Goal: Transaction & Acquisition: Purchase product/service

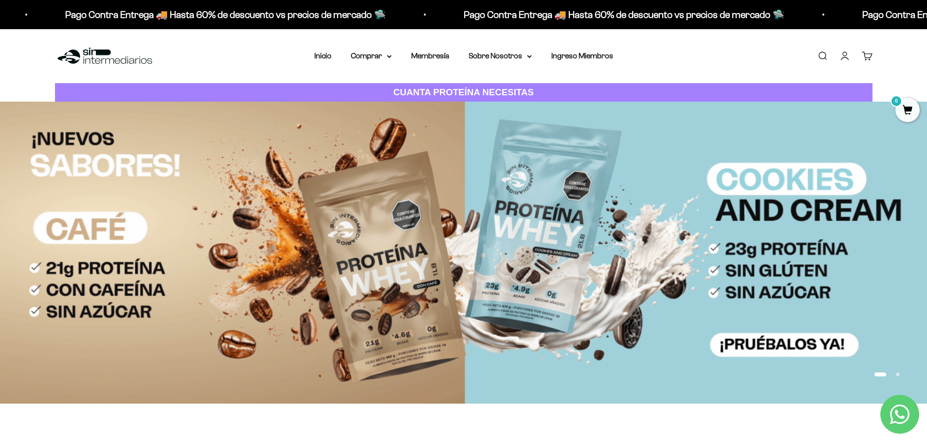
click at [385, 206] on img at bounding box center [463, 253] width 927 height 302
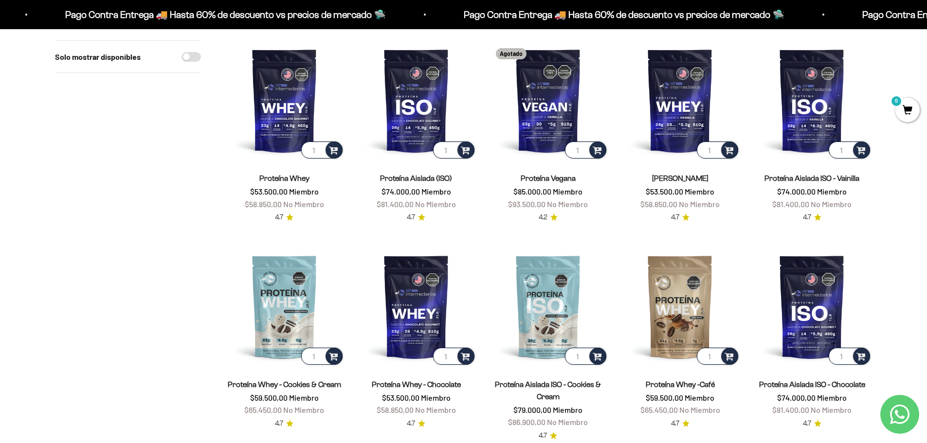
scroll to position [113, 0]
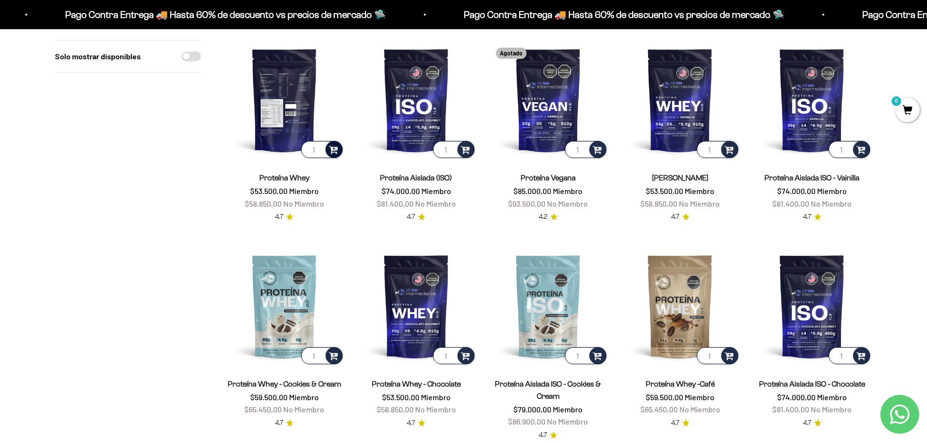
click at [333, 149] on span at bounding box center [333, 148] width 9 height 11
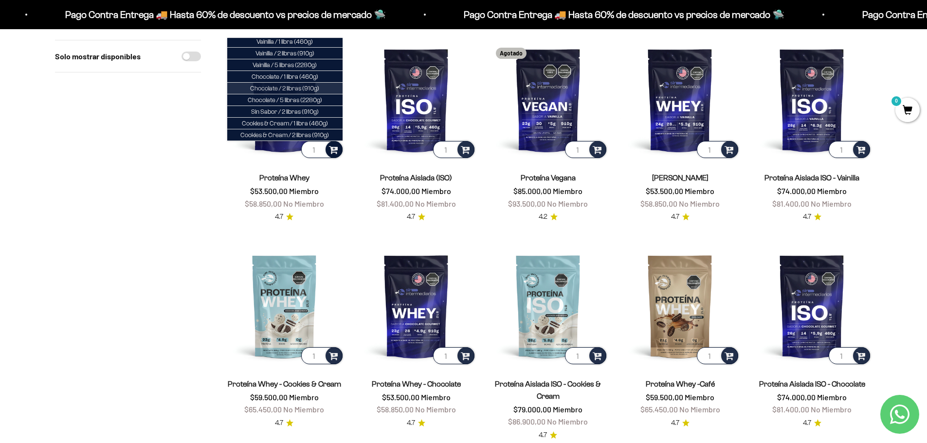
scroll to position [0, 0]
click at [312, 52] on li "Vainilla / 2 libras (910g)" at bounding box center [284, 56] width 115 height 12
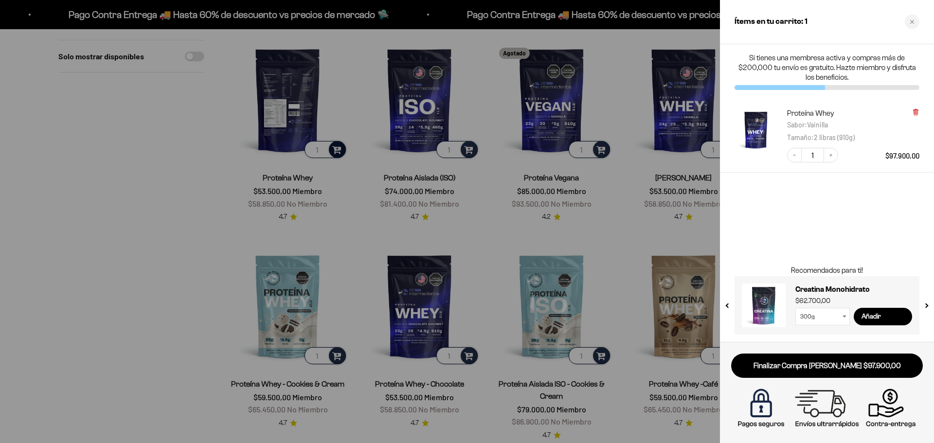
click at [914, 113] on icon at bounding box center [915, 112] width 4 height 5
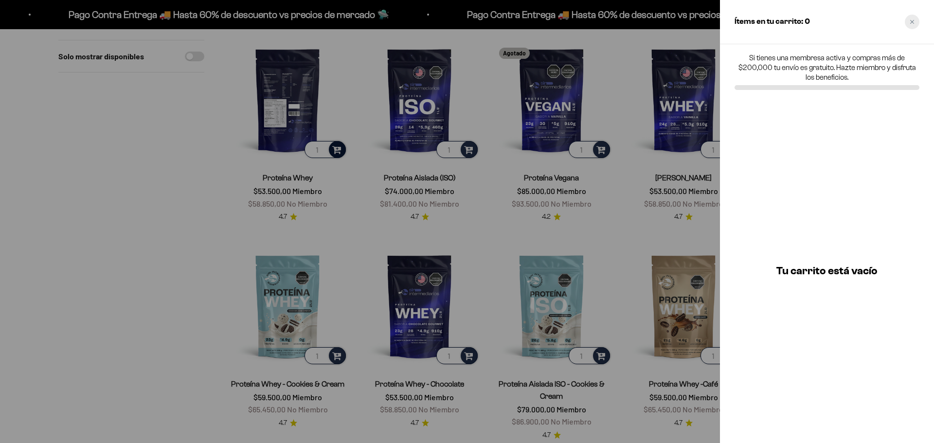
click at [910, 24] on div "Close cart" at bounding box center [912, 22] width 15 height 15
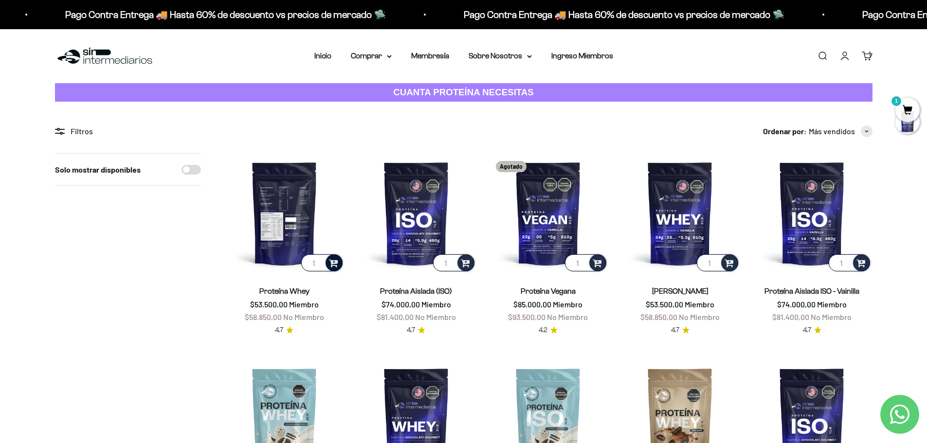
click at [850, 58] on link "Iniciar sesión" at bounding box center [844, 56] width 11 height 11
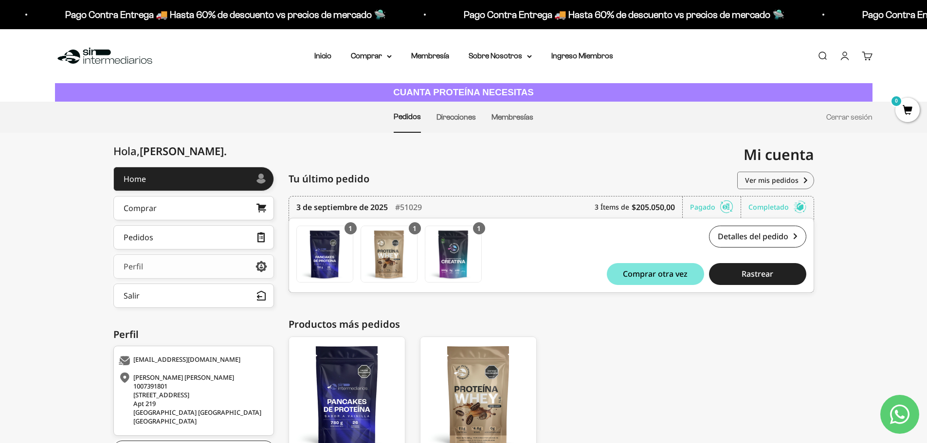
click at [252, 266] on link "Perfil" at bounding box center [193, 266] width 161 height 24
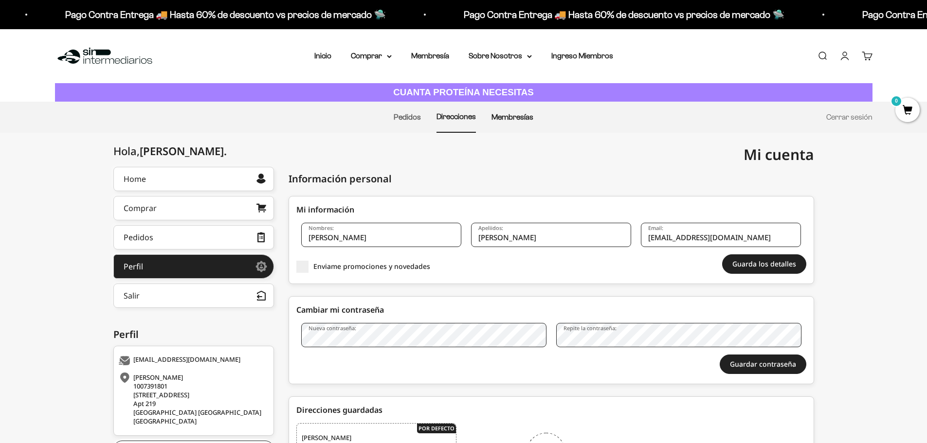
click at [512, 119] on link "Membresías" at bounding box center [512, 117] width 42 height 8
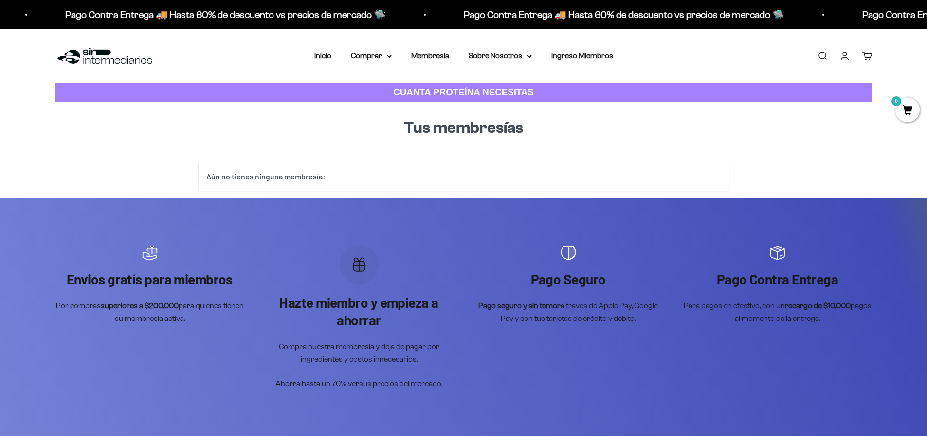
drag, startPoint x: 460, startPoint y: 97, endPoint x: 466, endPoint y: 93, distance: 7.7
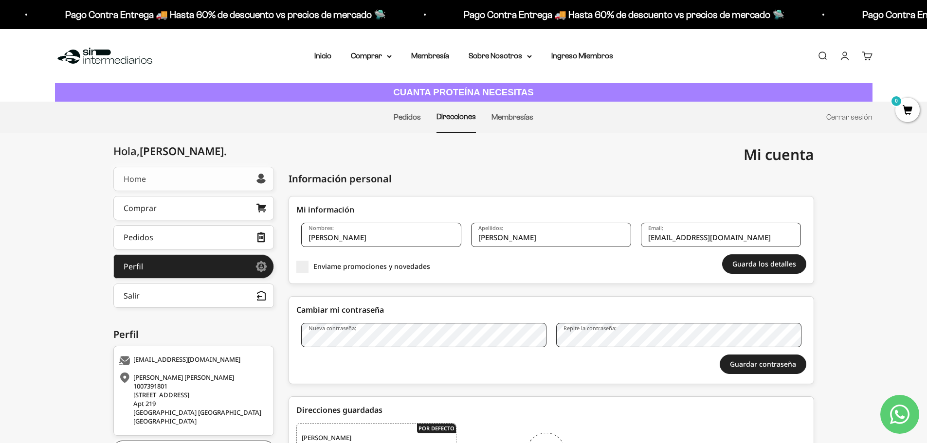
click at [260, 174] on div at bounding box center [261, 179] width 10 height 10
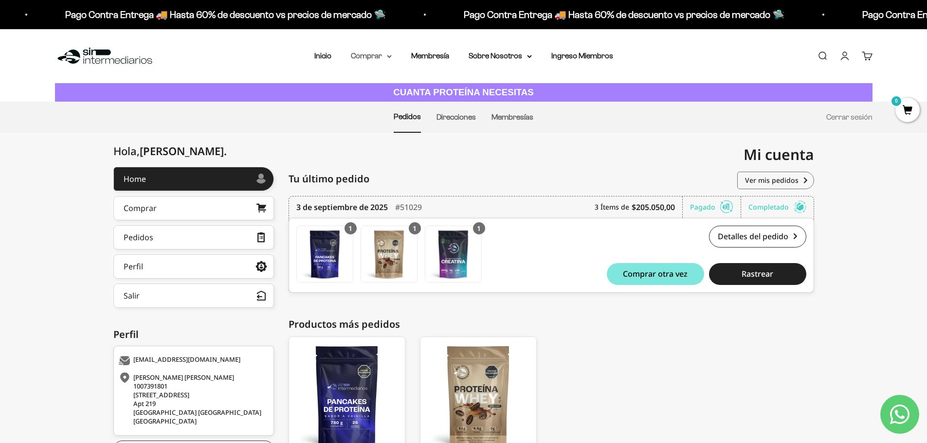
click at [386, 54] on summary "Comprar" at bounding box center [371, 56] width 41 height 13
click at [392, 91] on summary "Proteínas" at bounding box center [397, 87] width 80 height 13
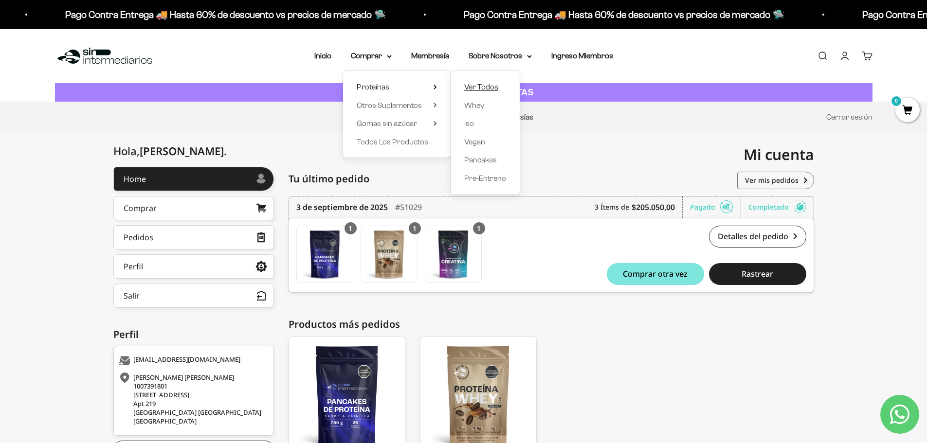
click at [500, 89] on link "Ver Todos" at bounding box center [485, 87] width 42 height 13
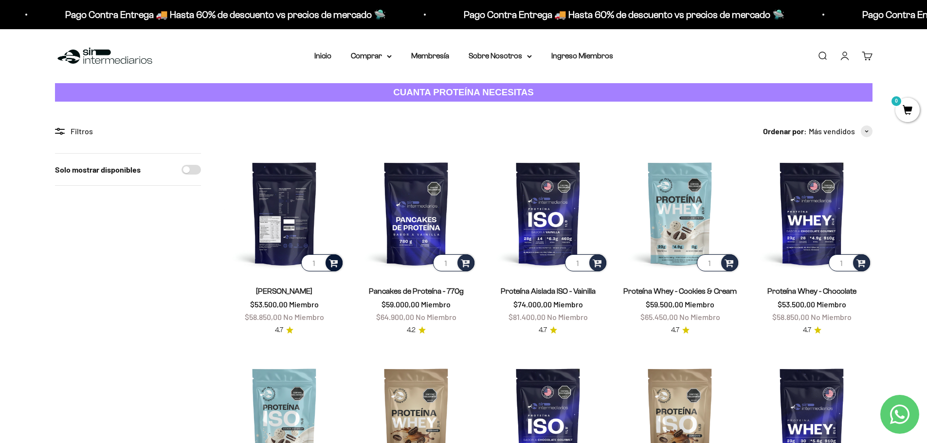
click at [328, 265] on div at bounding box center [333, 262] width 17 height 17
click at [321, 236] on li "Vainilla / 2 libras (910g)" at bounding box center [284, 237] width 115 height 12
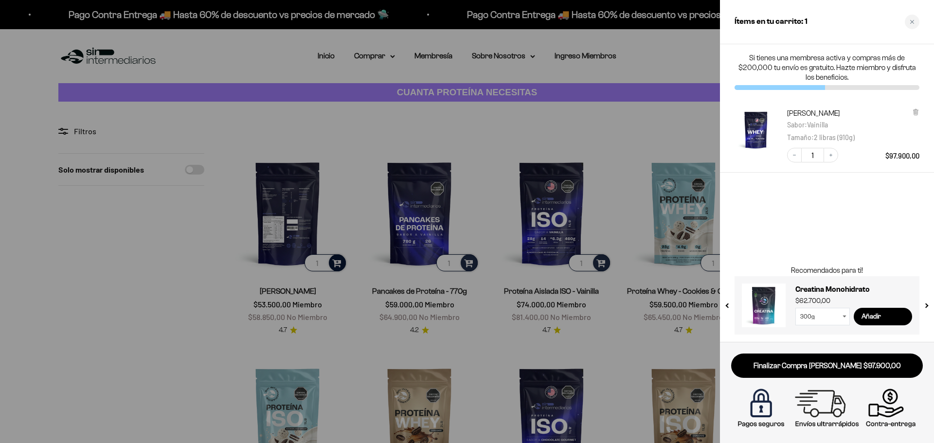
click at [850, 319] on div "300g 100g" at bounding box center [824, 317] width 58 height 18
click at [822, 319] on select "300g 100g" at bounding box center [822, 317] width 54 height 18
click at [795, 308] on select "300g 100g" at bounding box center [822, 317] width 54 height 18
click at [882, 317] on input "Añadir" at bounding box center [883, 317] width 58 height 18
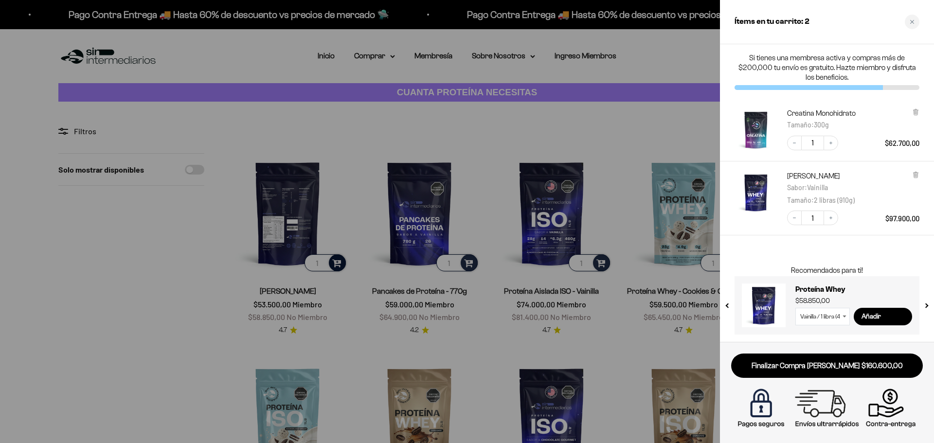
click at [663, 108] on div at bounding box center [467, 221] width 934 height 443
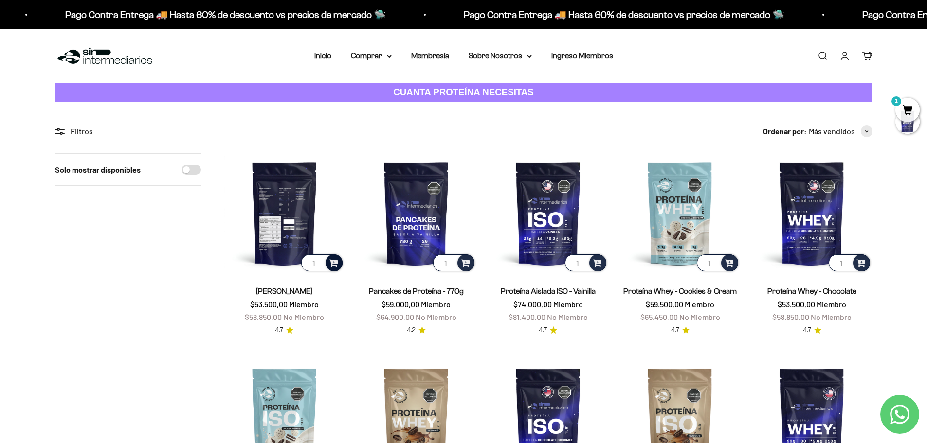
click at [422, 51] on li "Membresía" at bounding box center [430, 56] width 38 height 13
click at [424, 52] on link "Membresía" at bounding box center [430, 56] width 38 height 8
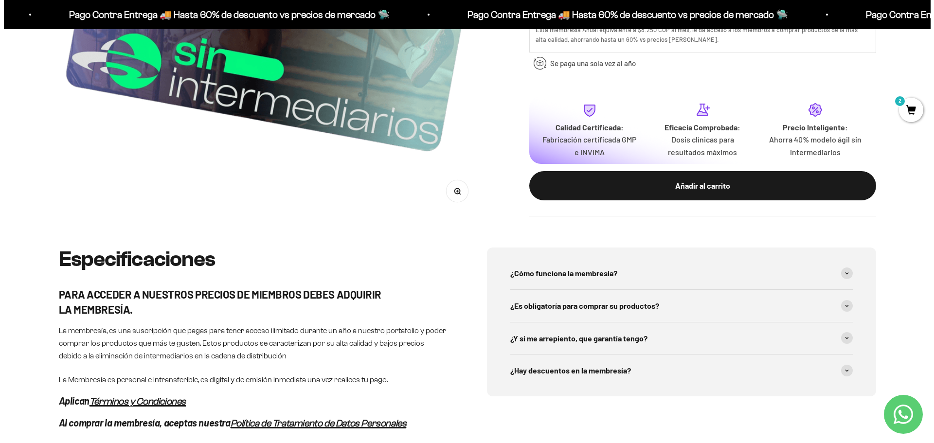
scroll to position [340, 0]
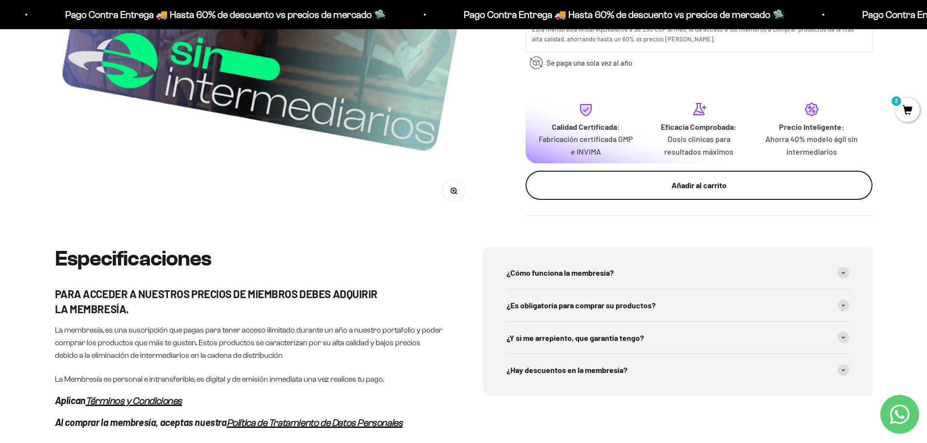
click at [669, 177] on button "Añadir al carrito" at bounding box center [698, 185] width 347 height 29
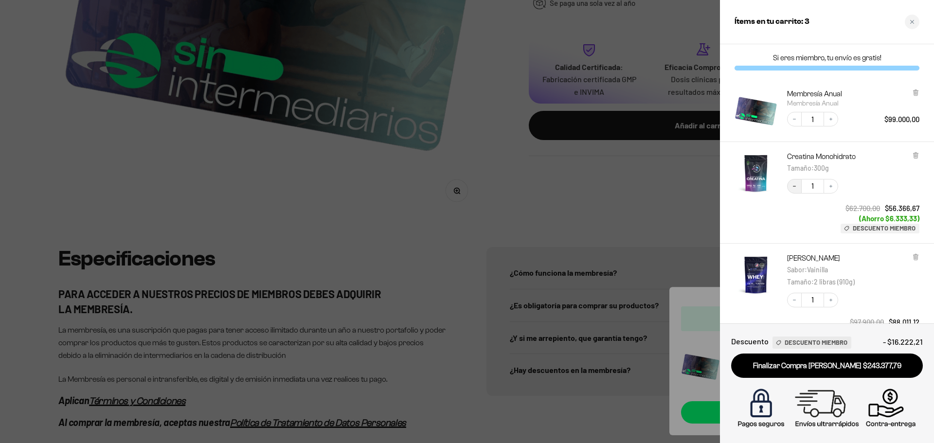
click at [795, 189] on icon "Decrease quantity" at bounding box center [794, 186] width 6 height 6
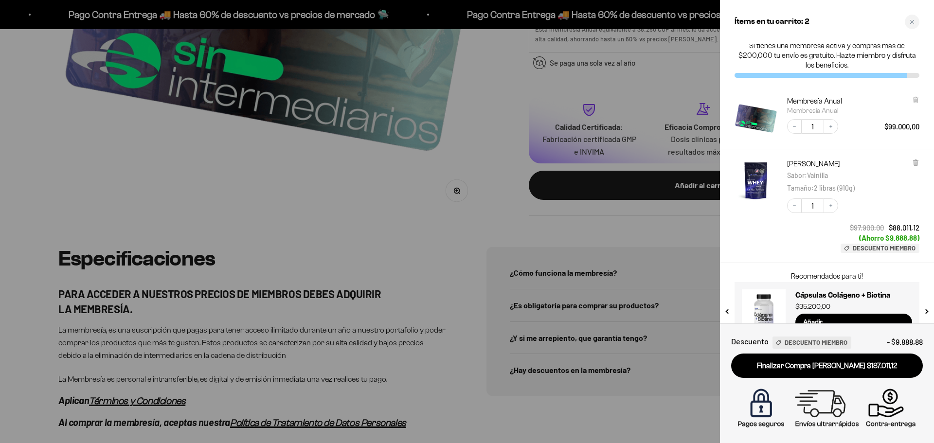
scroll to position [36, 0]
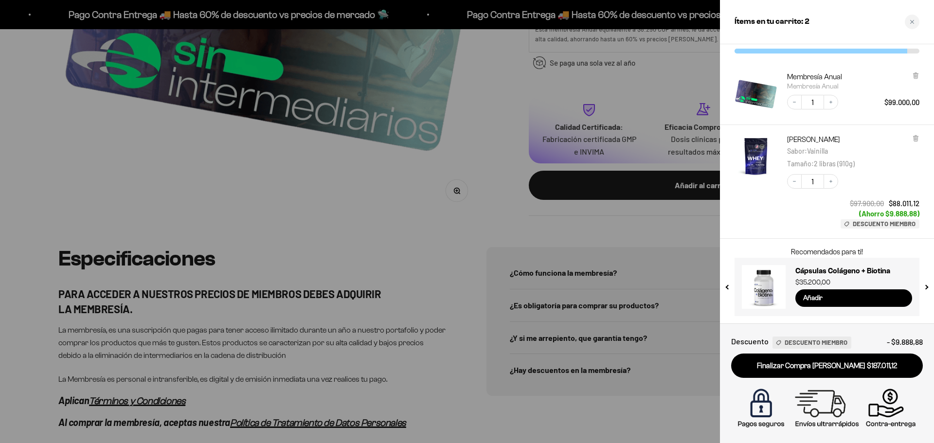
click at [926, 293] on button "next slide / item" at bounding box center [926, 284] width 8 height 58
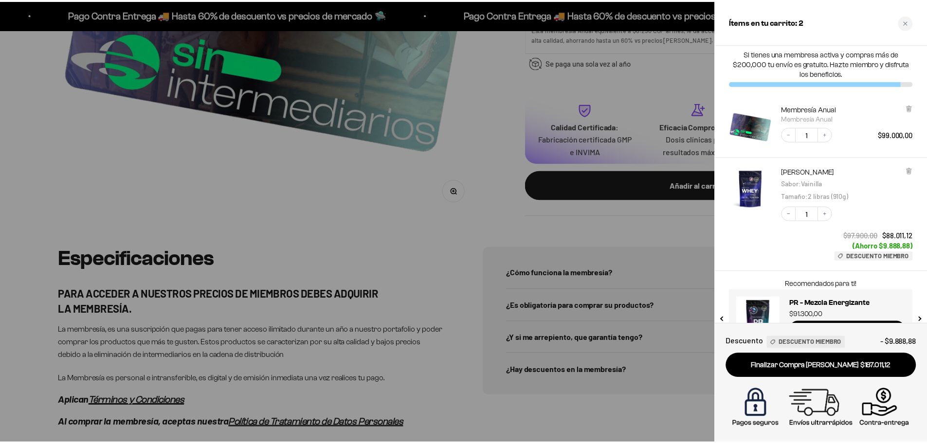
scroll to position [0, 0]
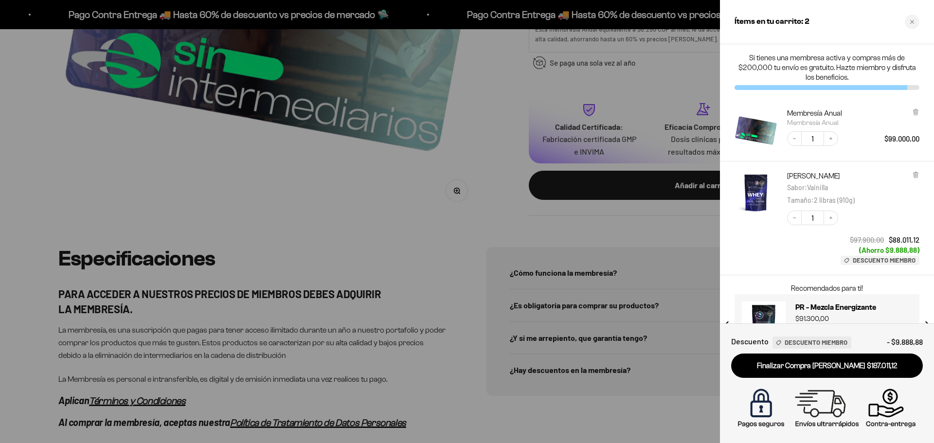
click at [605, 227] on div at bounding box center [467, 221] width 934 height 443
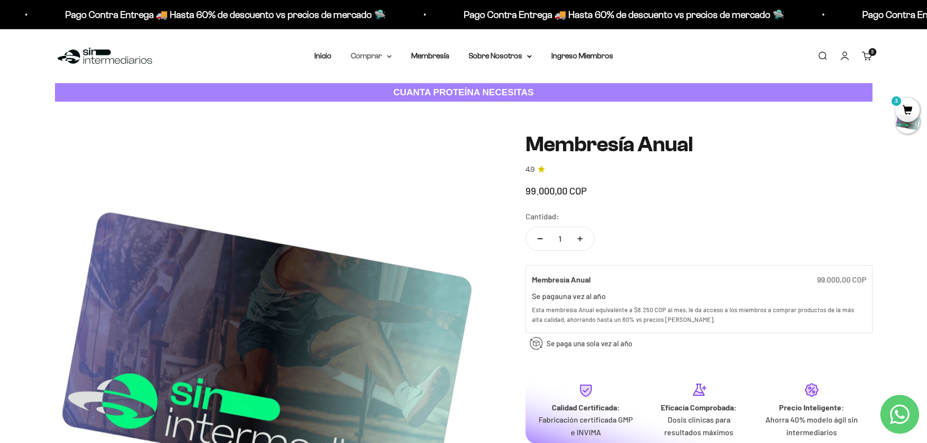
click at [383, 56] on summary "Comprar" at bounding box center [371, 56] width 41 height 13
click at [437, 83] on div "Proteínas Ver Todos Whey Iso Vegan" at bounding box center [396, 114] width 107 height 87
click at [434, 85] on icon at bounding box center [434, 87] width 3 height 5
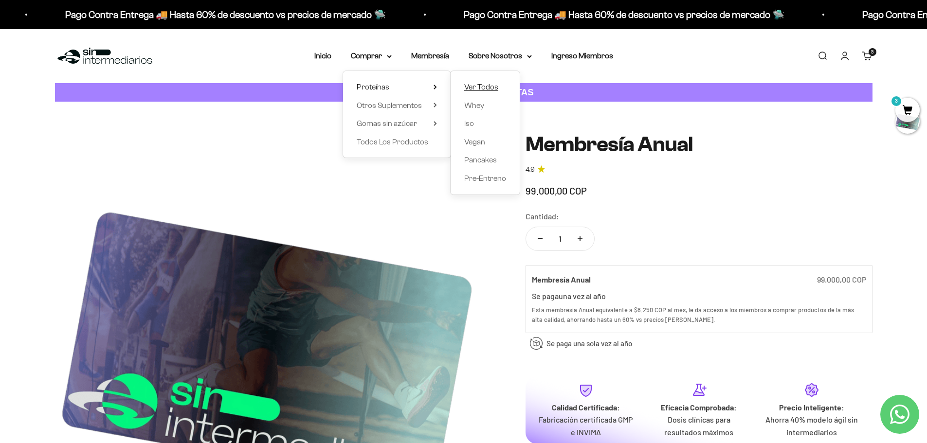
click at [484, 85] on span "Ver Todos" at bounding box center [481, 87] width 34 height 8
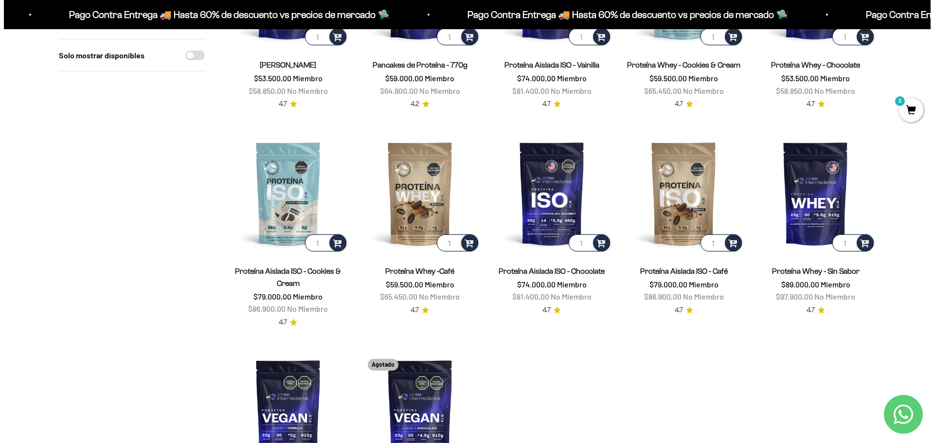
scroll to position [227, 0]
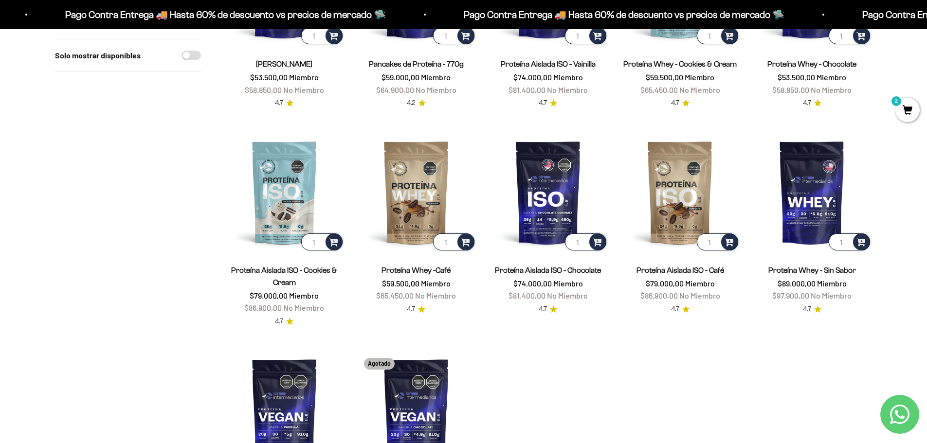
click at [917, 115] on span "2" at bounding box center [907, 110] width 24 height 24
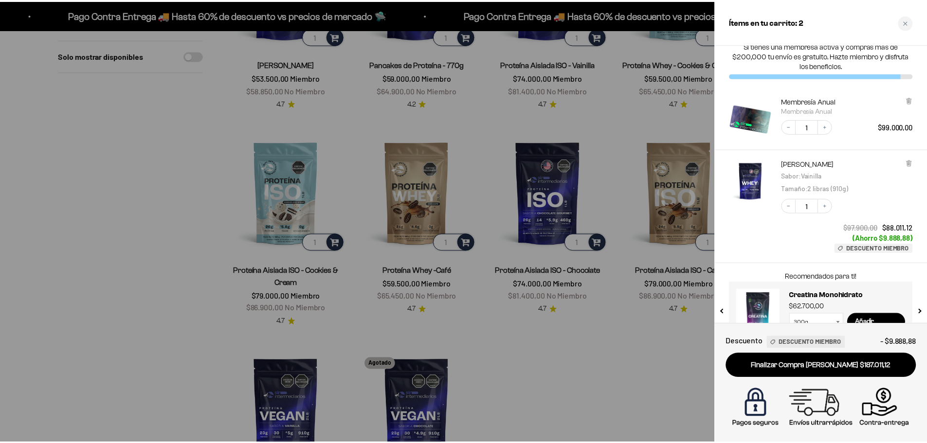
scroll to position [36, 0]
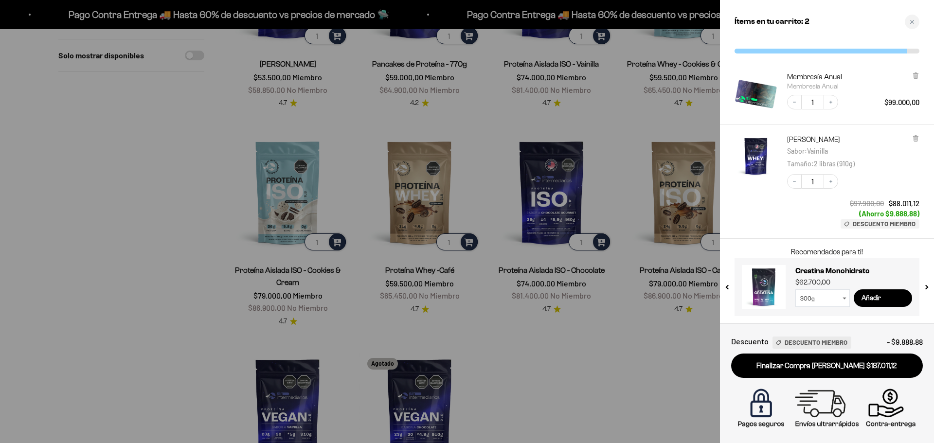
click at [578, 411] on div at bounding box center [467, 221] width 934 height 443
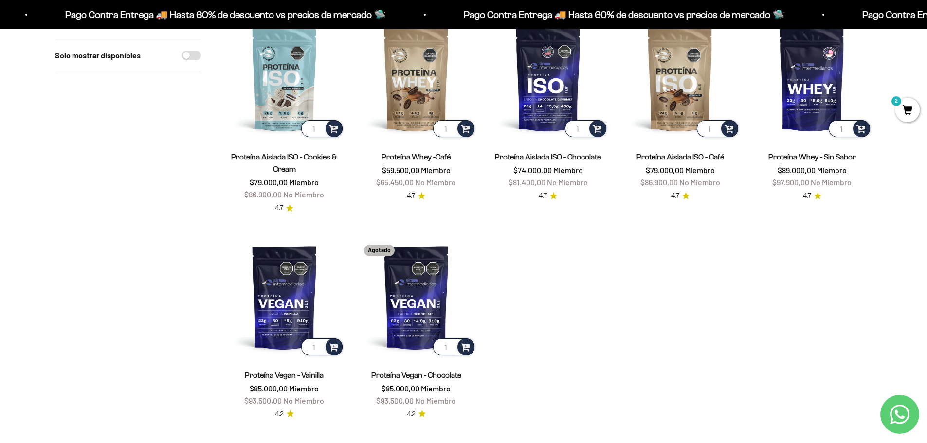
scroll to position [0, 0]
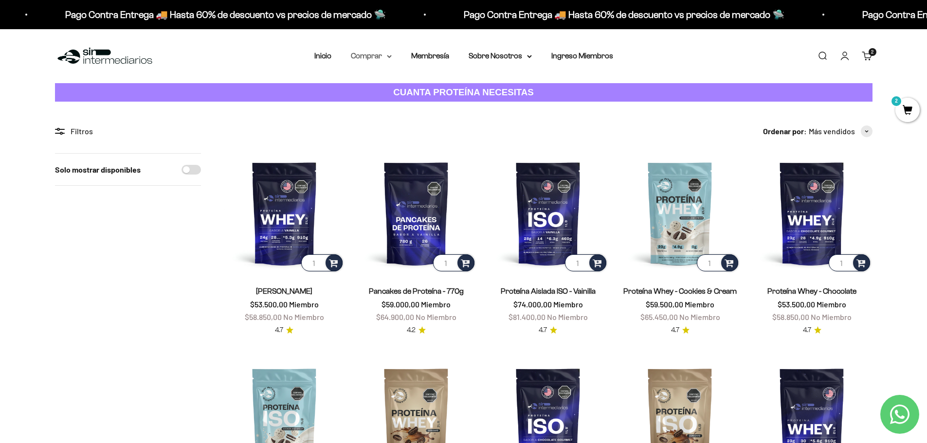
click at [390, 61] on summary "Comprar" at bounding box center [371, 56] width 41 height 13
click at [417, 137] on span "Todos Los Productos" at bounding box center [392, 142] width 71 height 13
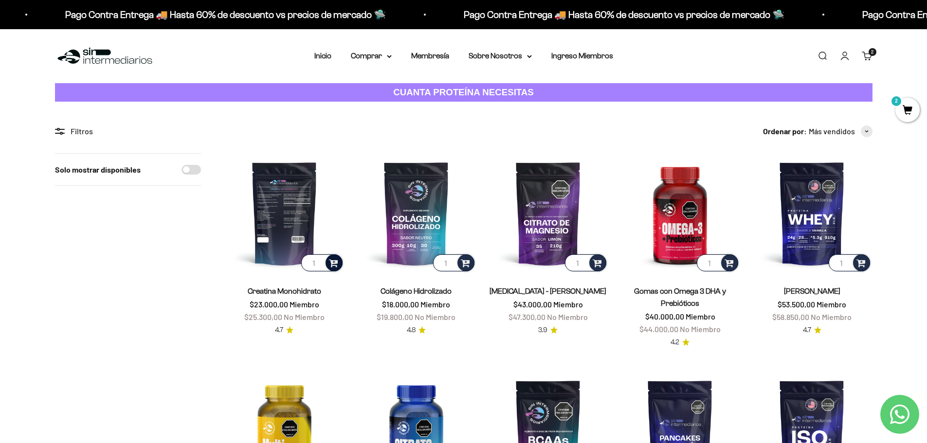
click at [332, 268] on span at bounding box center [333, 262] width 9 height 11
click at [327, 237] on li "300g" at bounding box center [284, 237] width 115 height 12
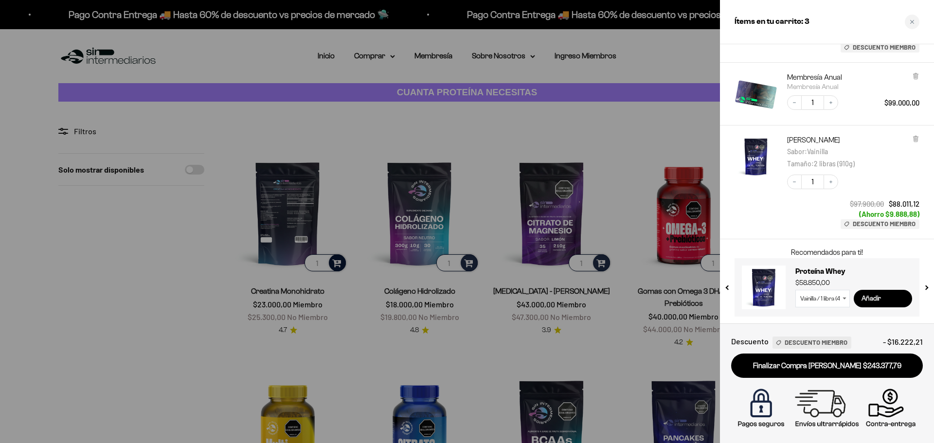
scroll to position [119, 0]
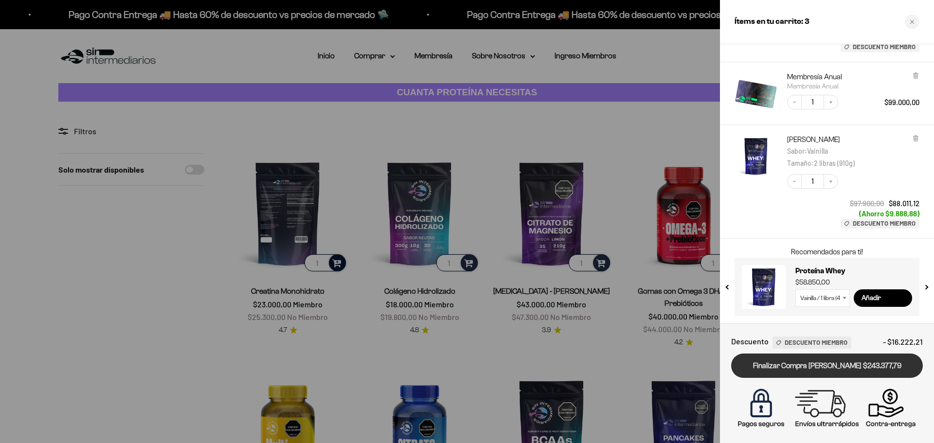
click at [878, 359] on link "Finalizar Compra [PERSON_NAME] $243.377,79" at bounding box center [827, 366] width 192 height 25
